Goal: Information Seeking & Learning: Learn about a topic

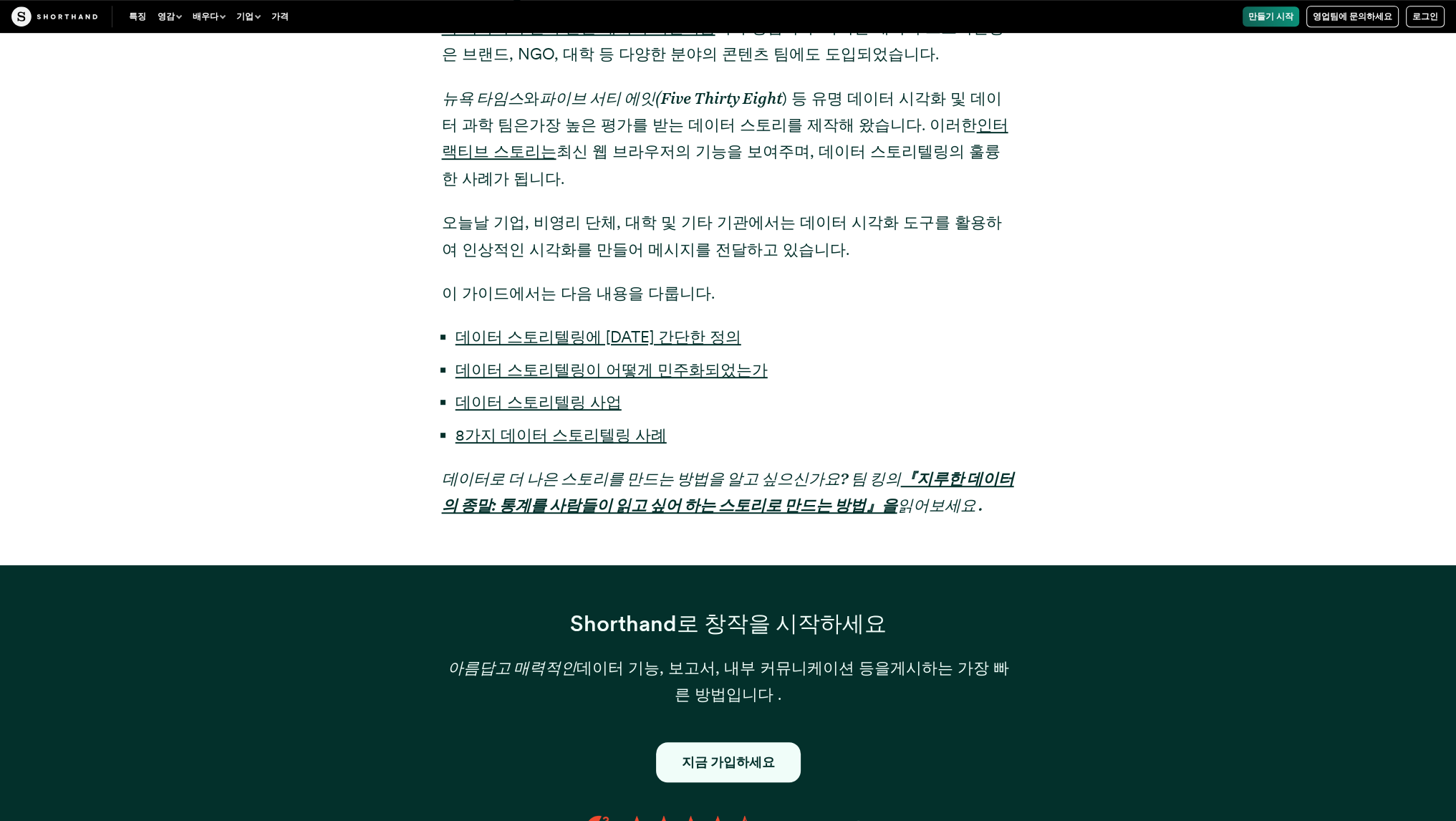
scroll to position [1075, 0]
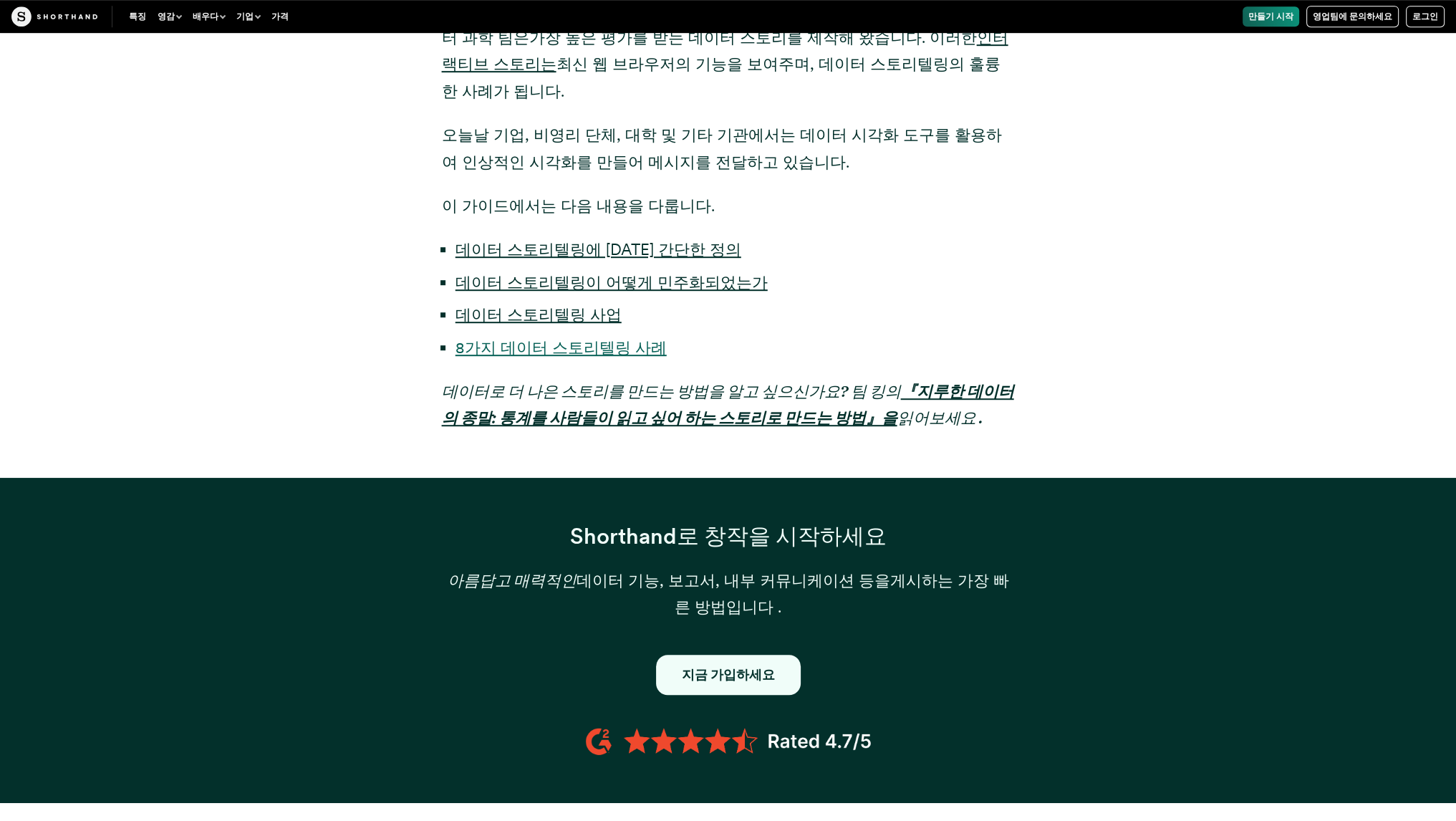
click at [610, 349] on font "8가지 데이터 스토리텔링 사례" at bounding box center [560, 347] width 211 height 18
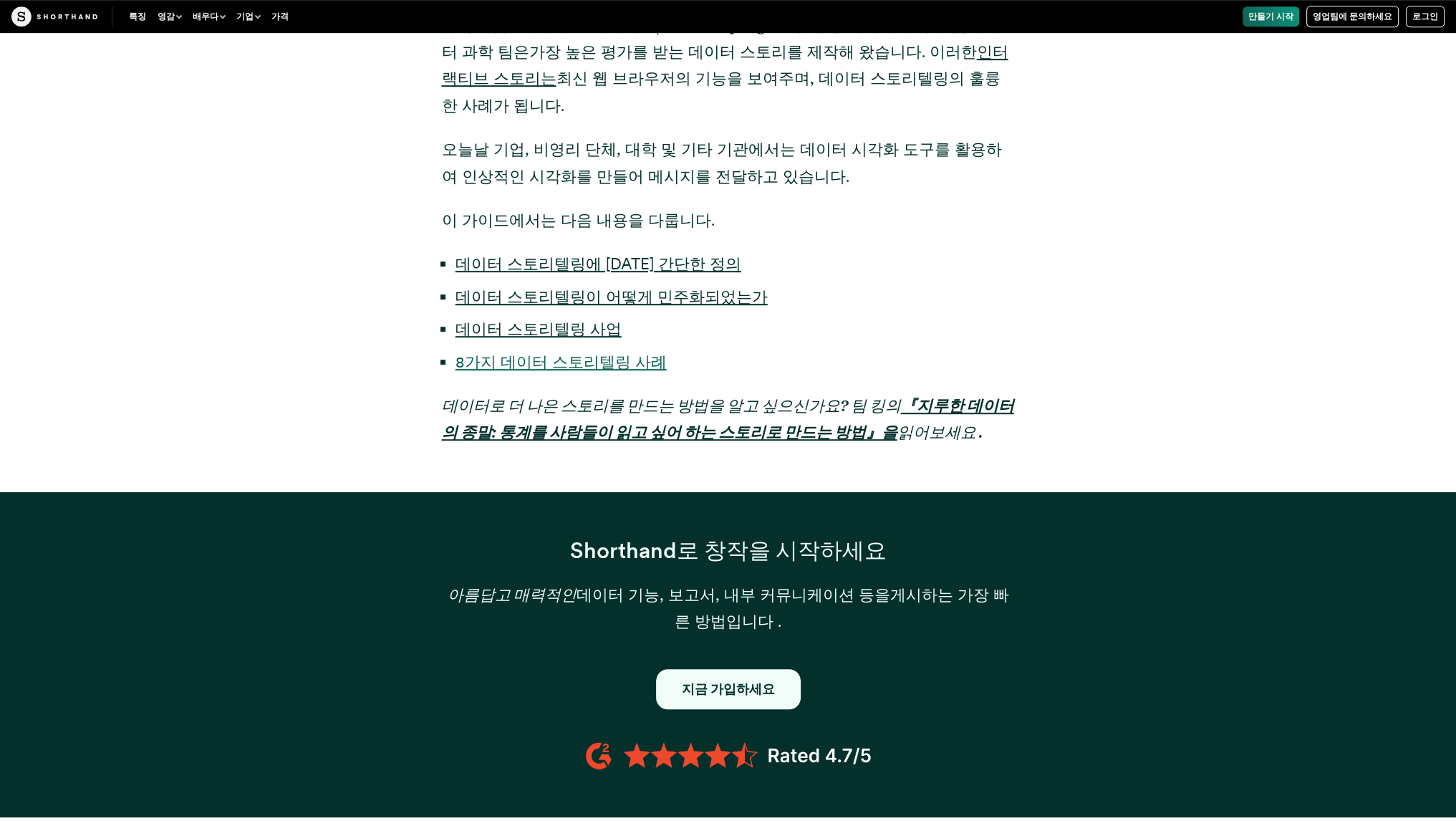
scroll to position [1075, 0]
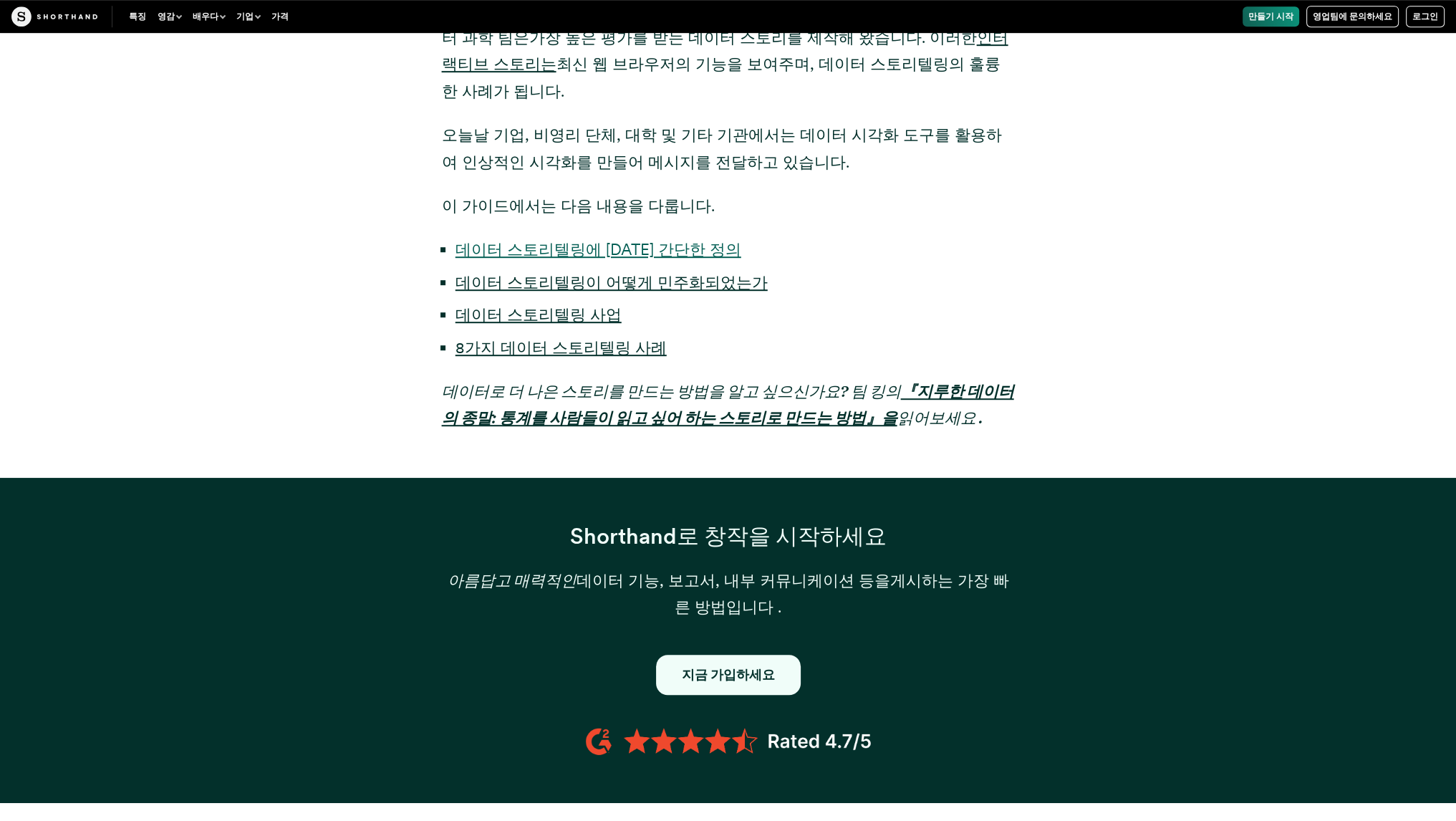
click at [606, 250] on font "데이터 스토리텔링에 [DATE] 간단한 정의" at bounding box center [598, 249] width 285 height 18
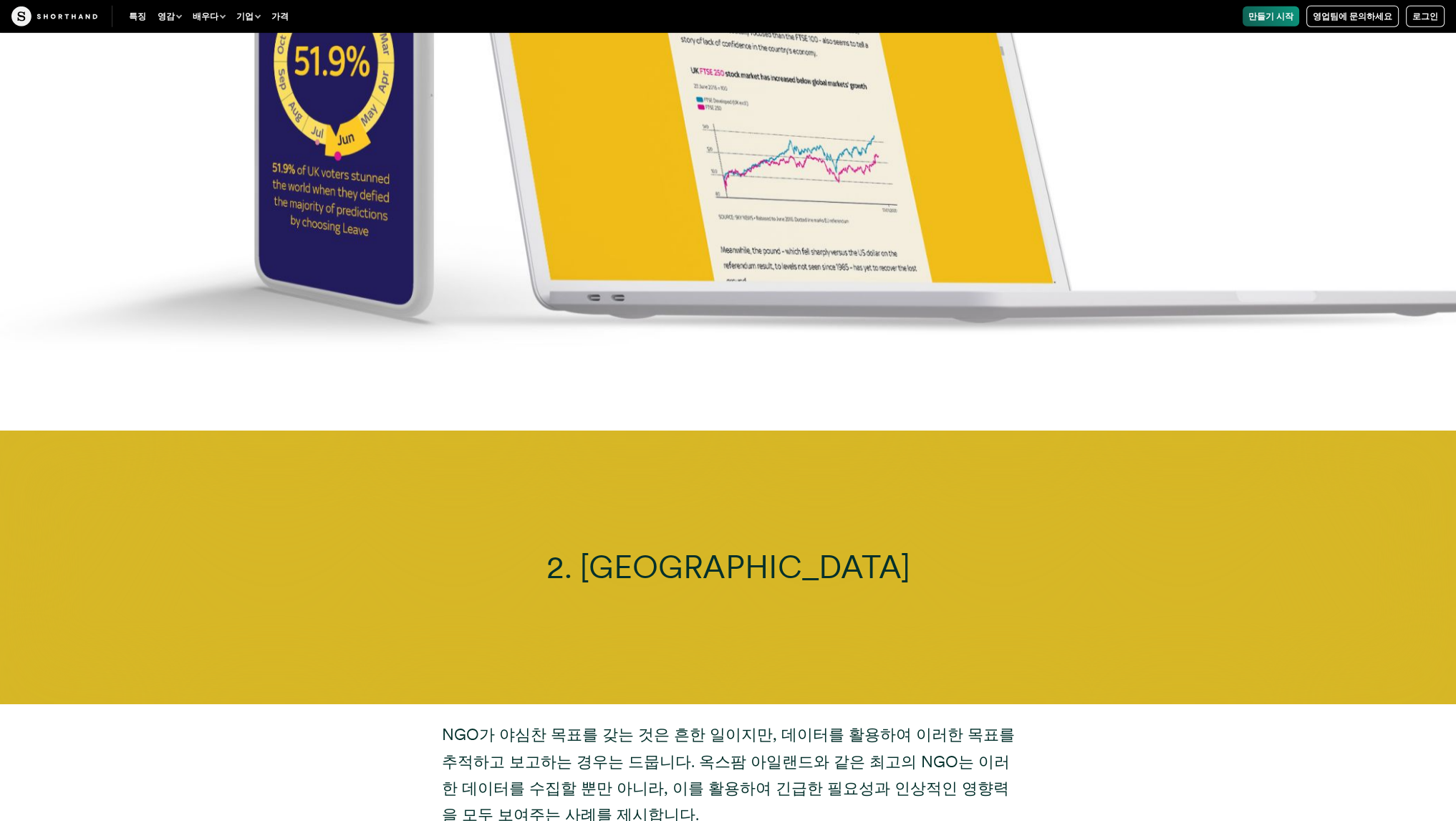
scroll to position [6146, 0]
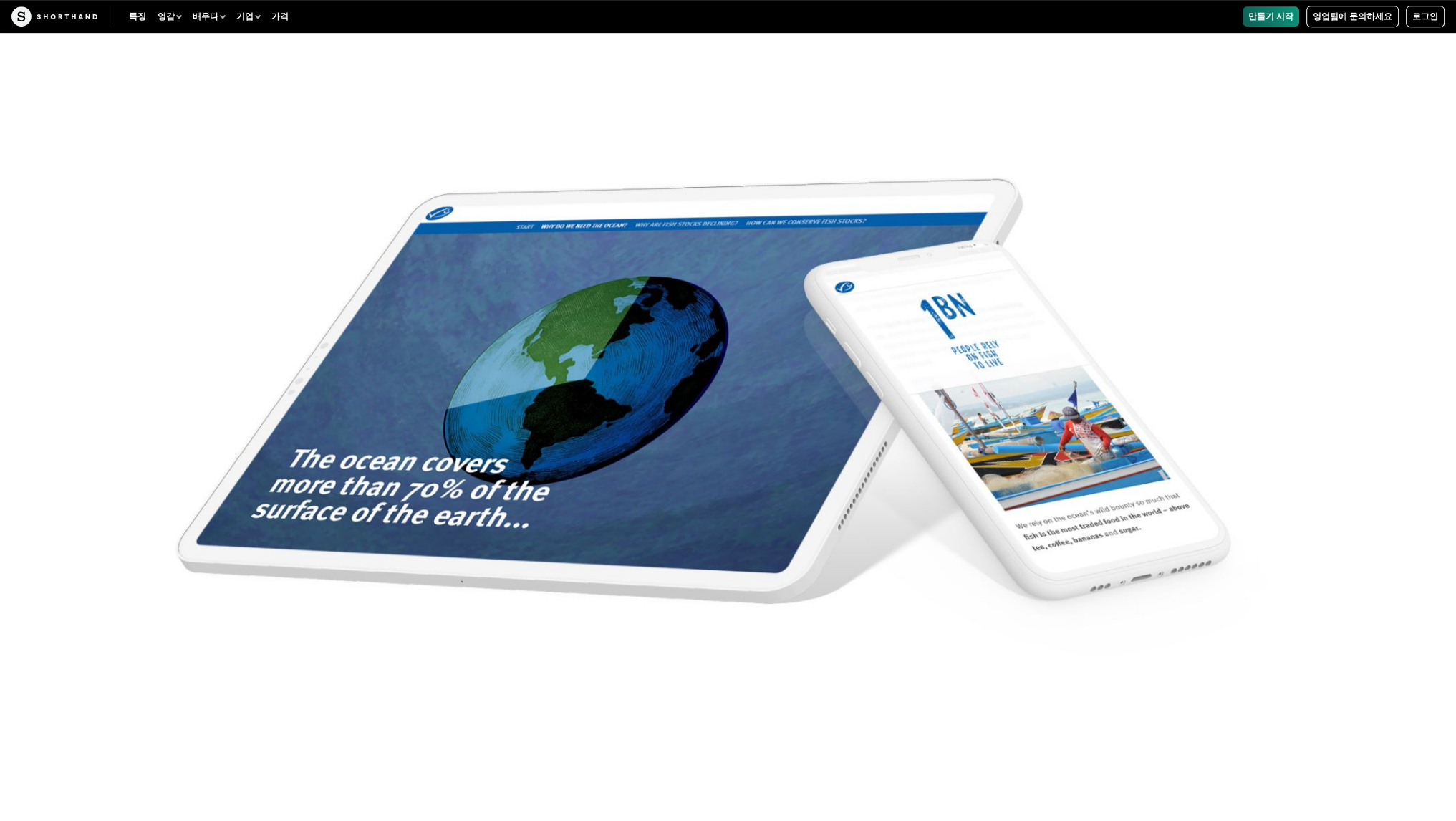
scroll to position [15192, 0]
